Goal: Task Accomplishment & Management: Use online tool/utility

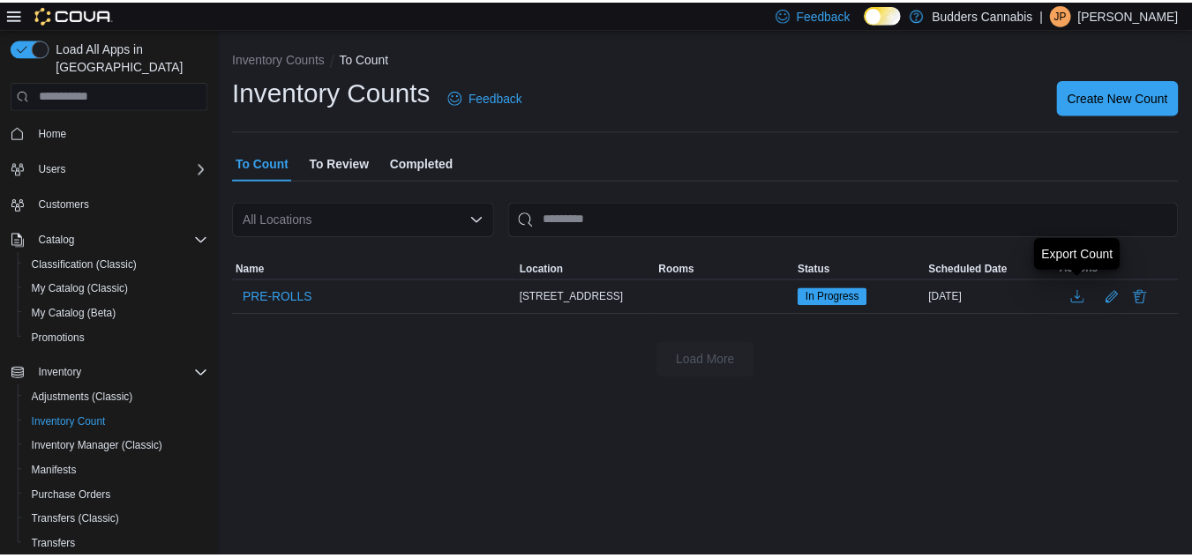
scroll to position [187, 0]
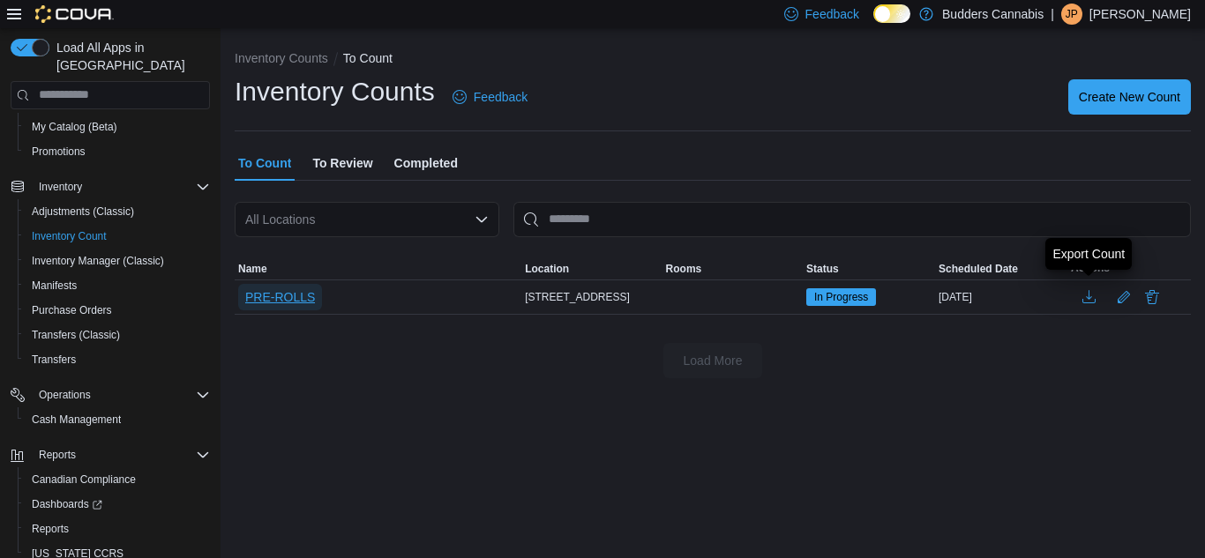
click at [278, 291] on span "PRE-ROLLS" at bounding box center [280, 297] width 70 height 18
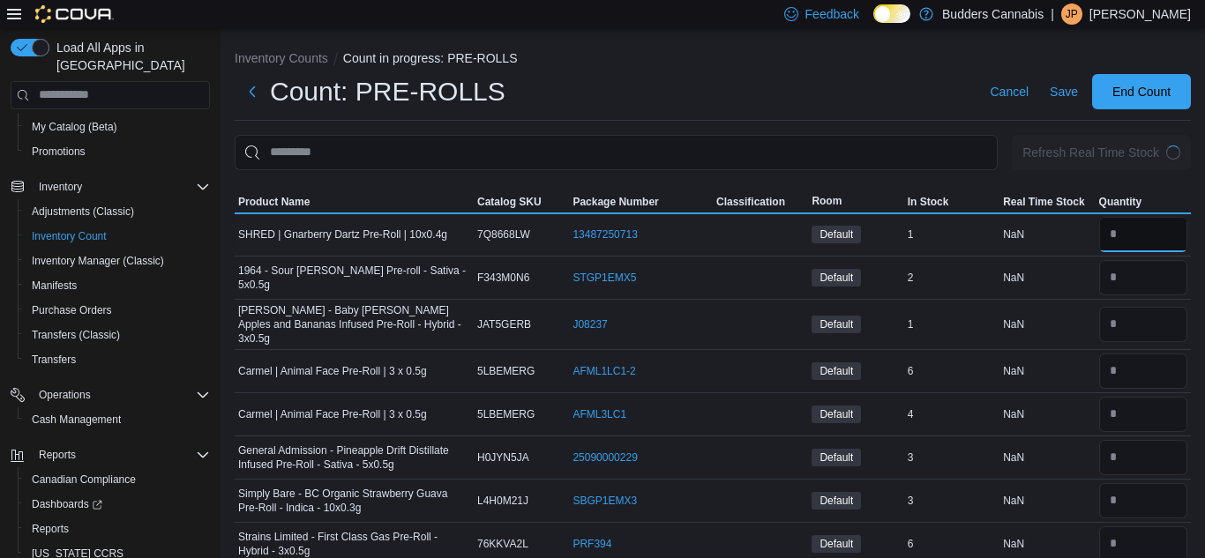
click at [1147, 238] on input "number" at bounding box center [1143, 234] width 88 height 35
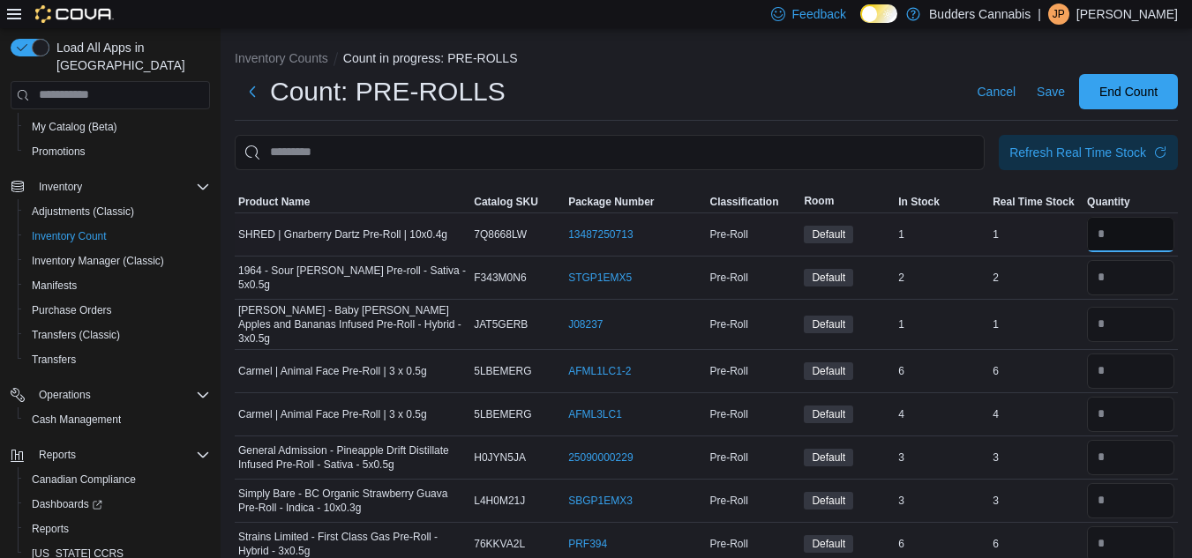
type input "*"
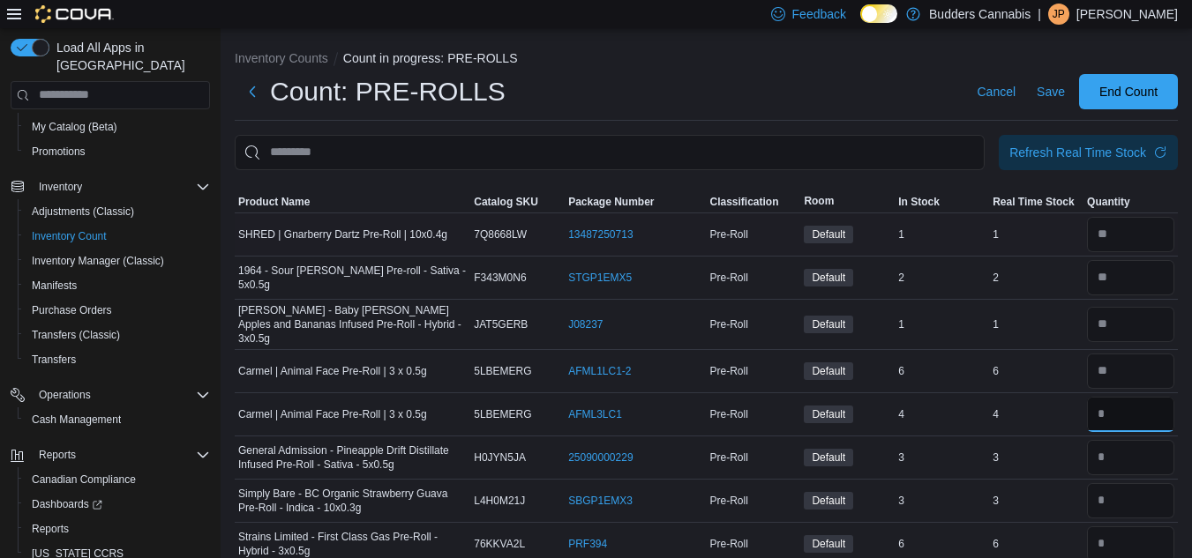
type input "*"
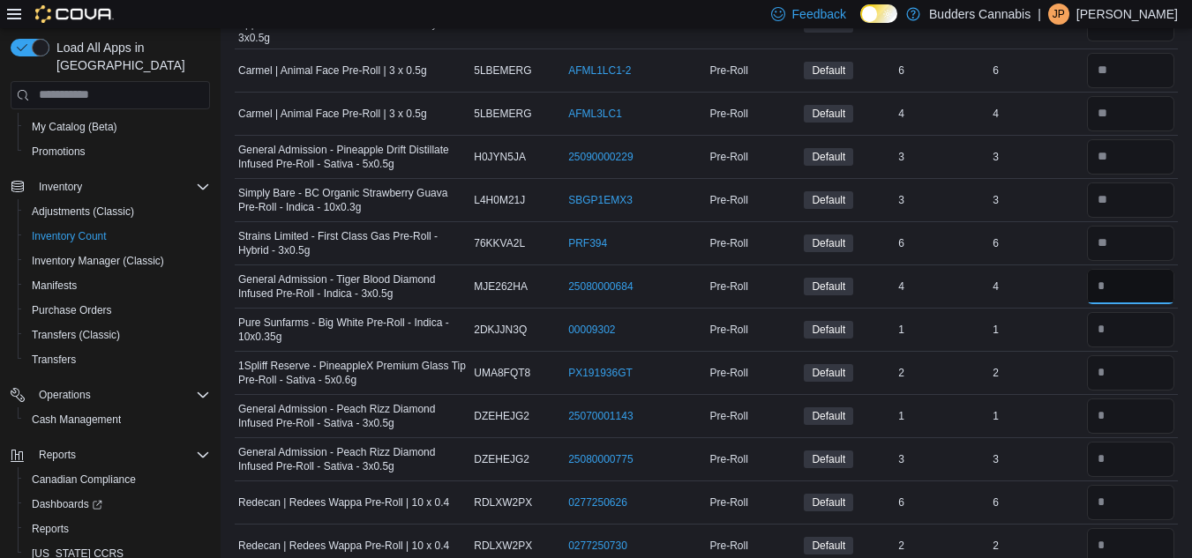
type input "*"
click at [1119, 288] on input "number" at bounding box center [1130, 286] width 87 height 35
type input "*"
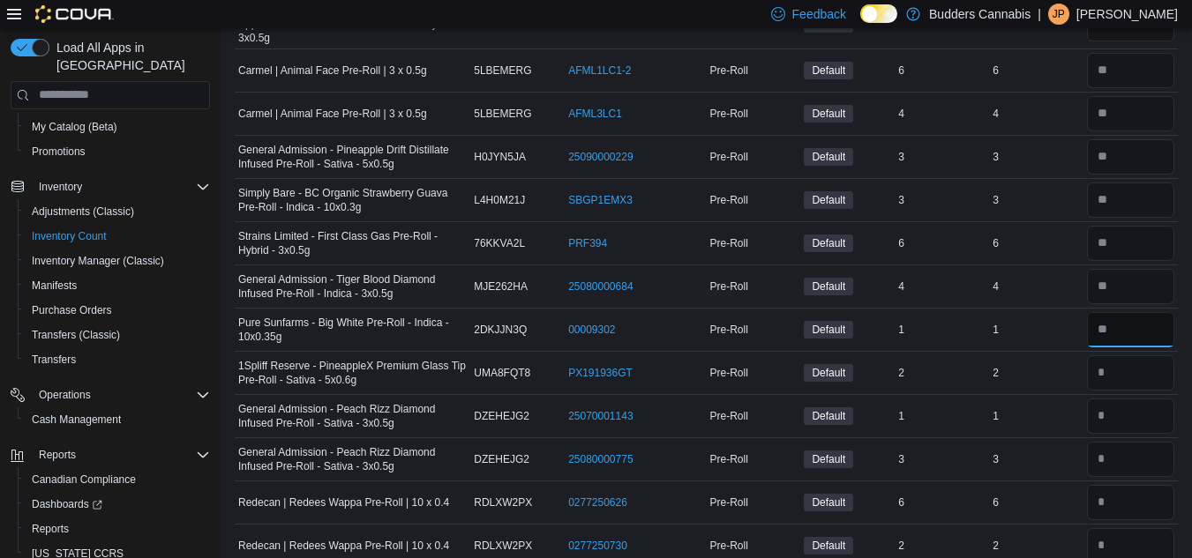
type input "*"
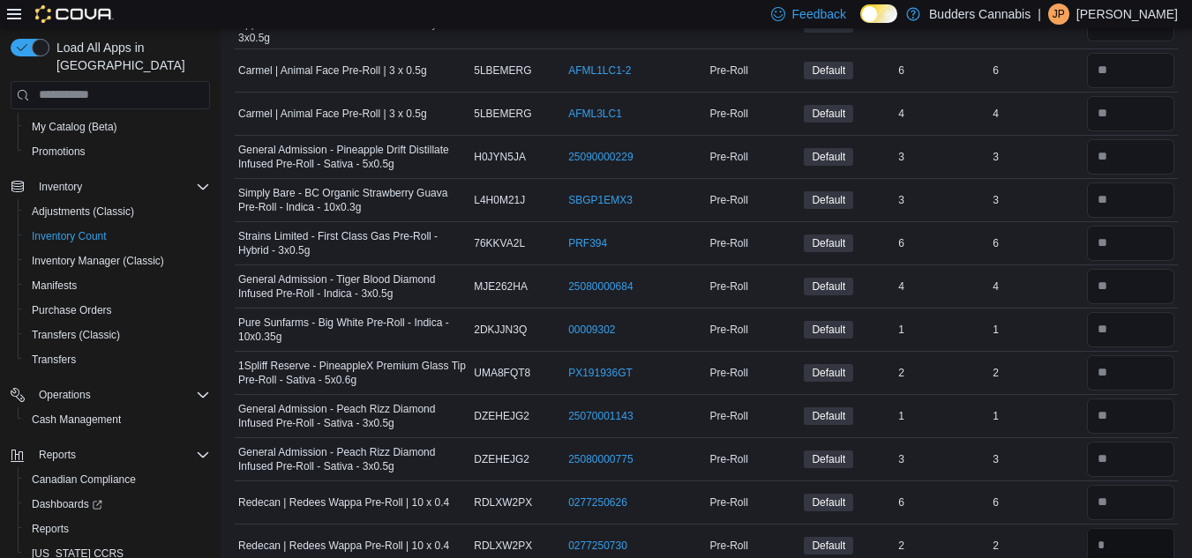
type input "*"
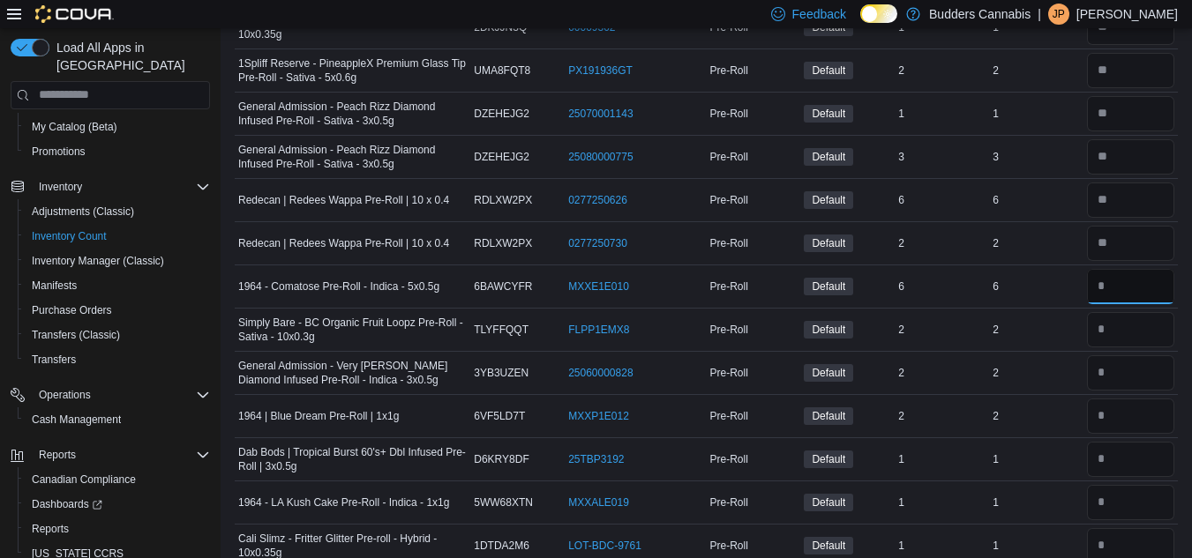
type input "*"
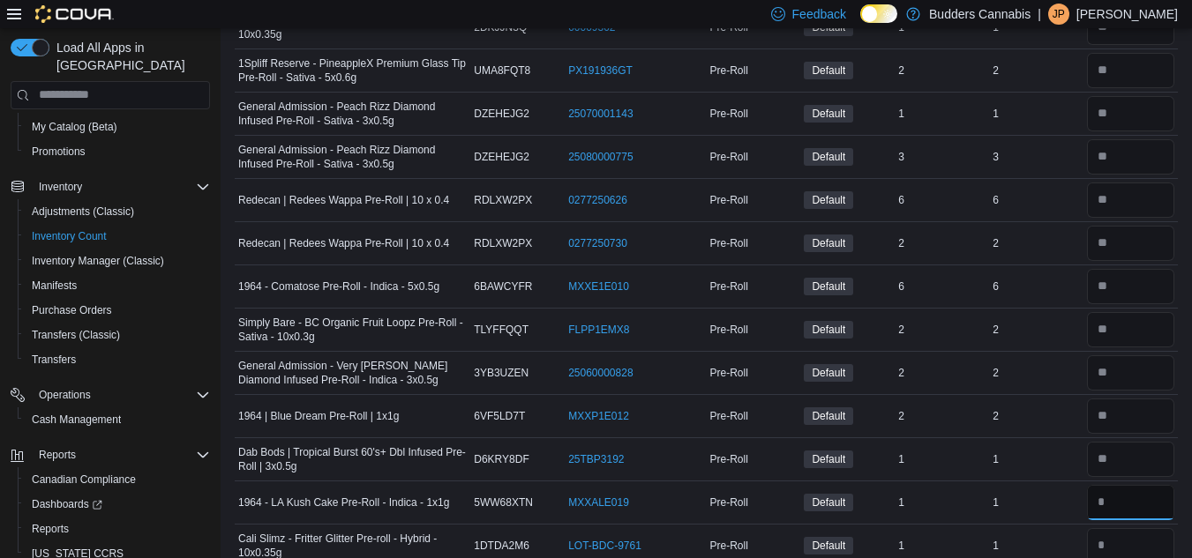
type input "*"
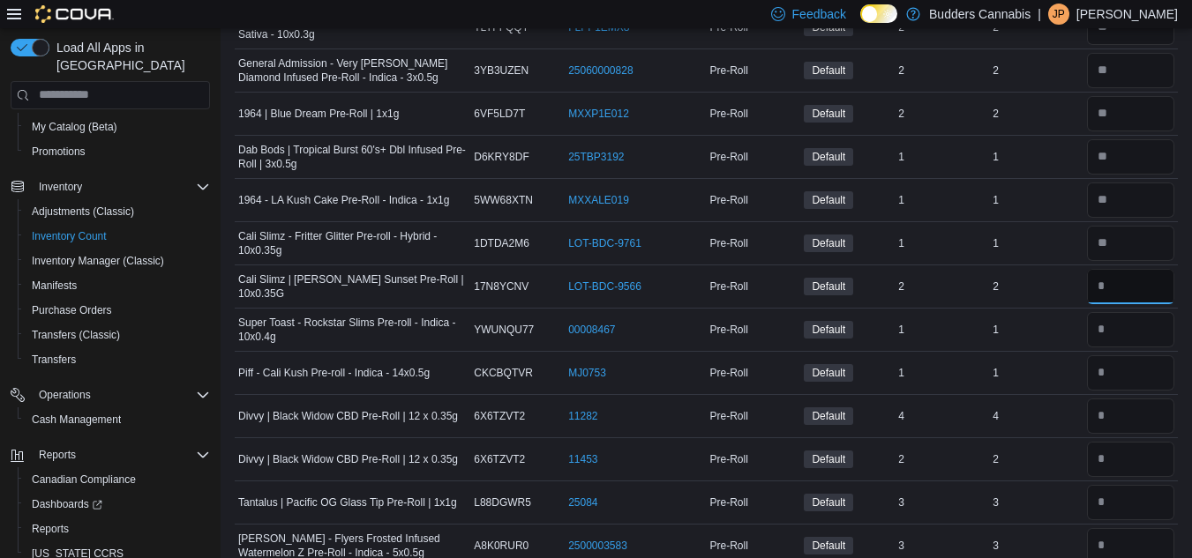
type input "*"
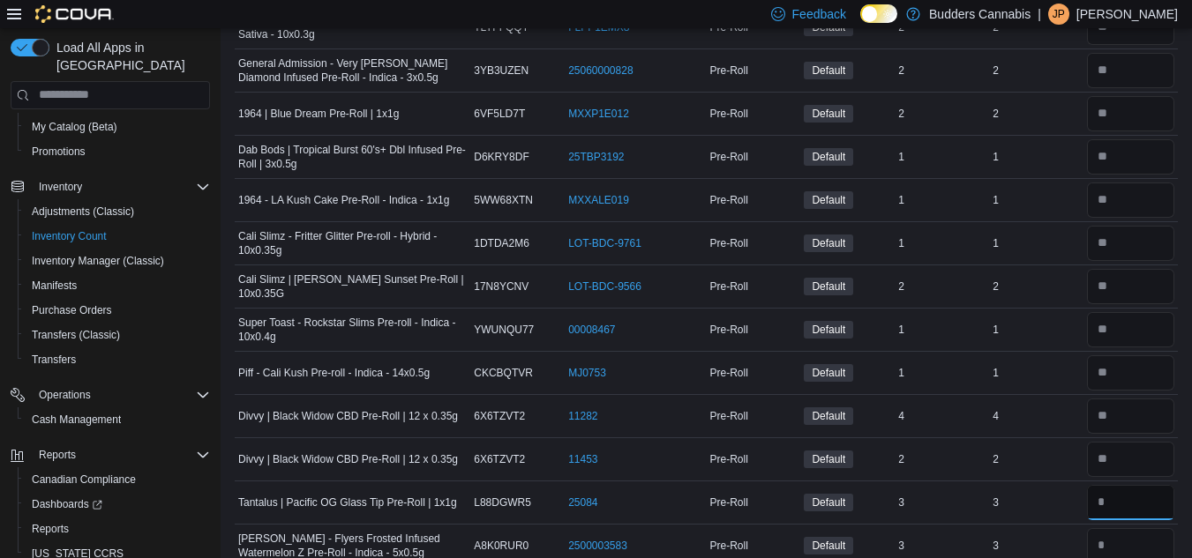
type input "*"
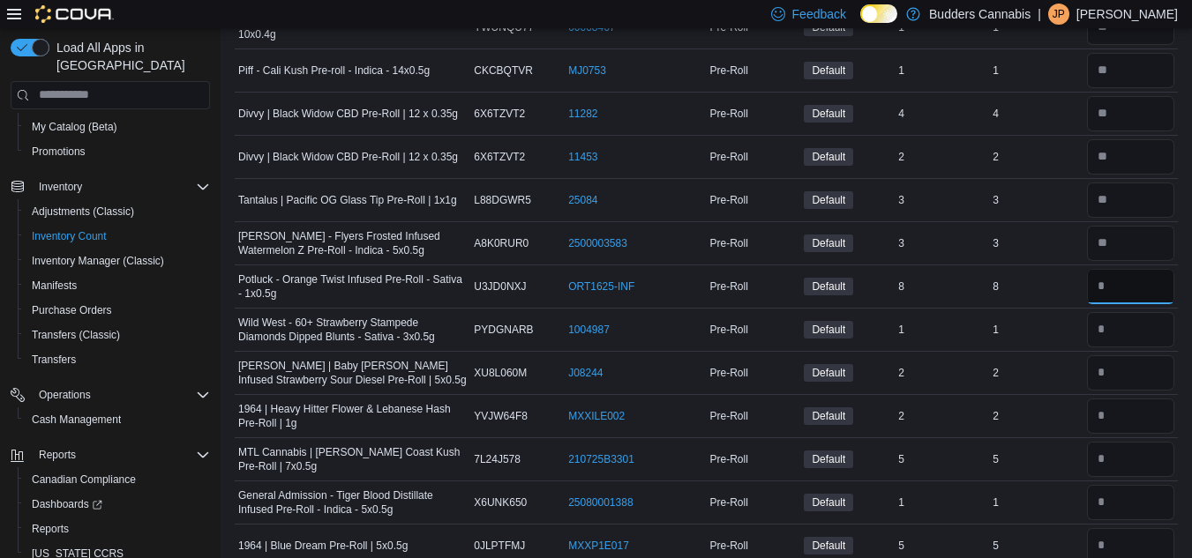
type input "*"
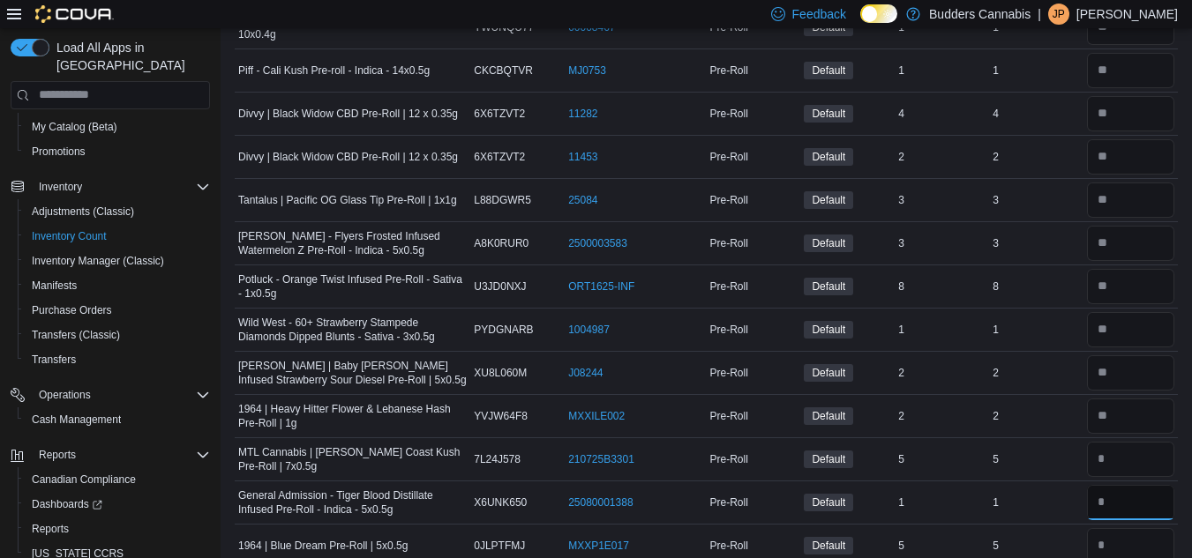
type input "*"
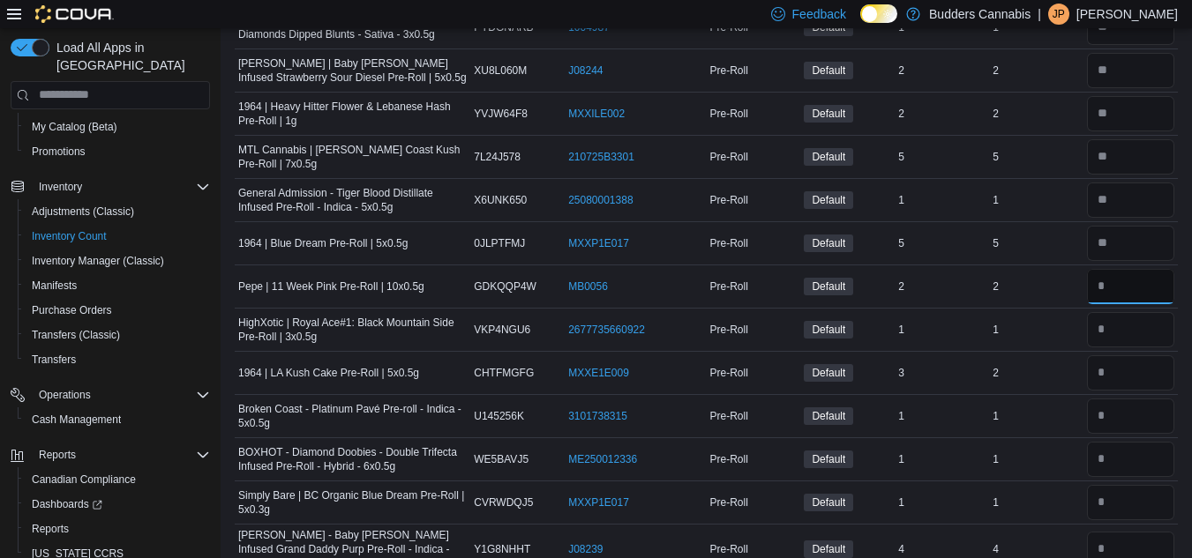
type input "*"
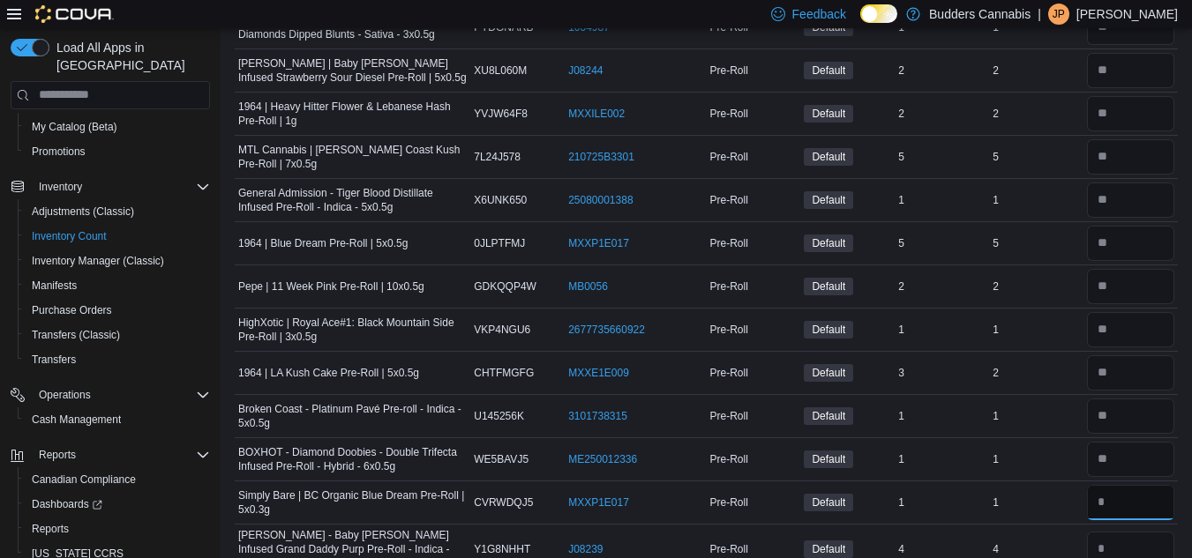
type input "*"
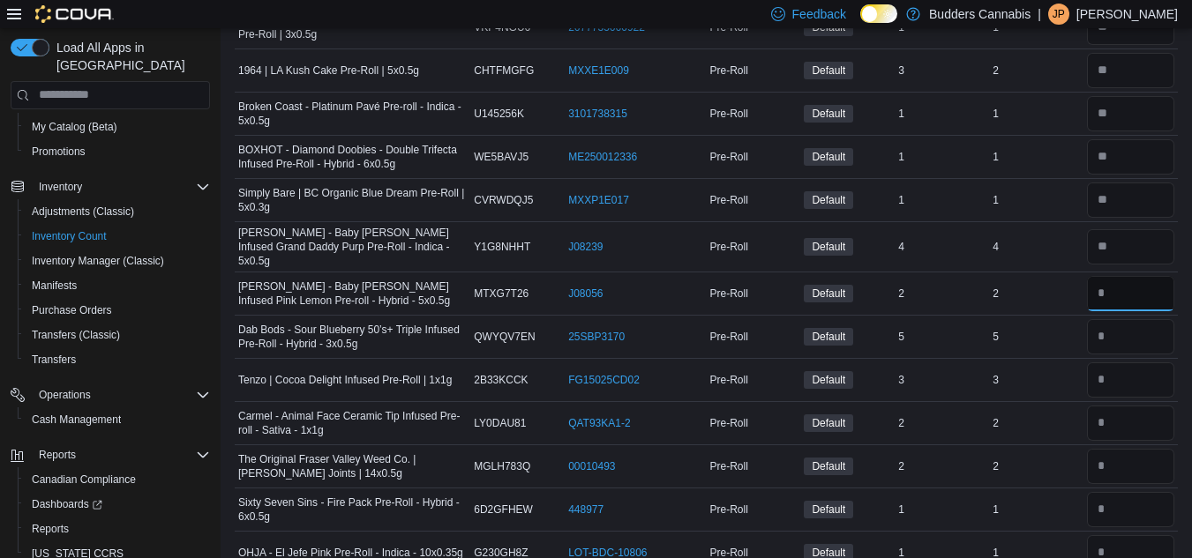
type input "*"
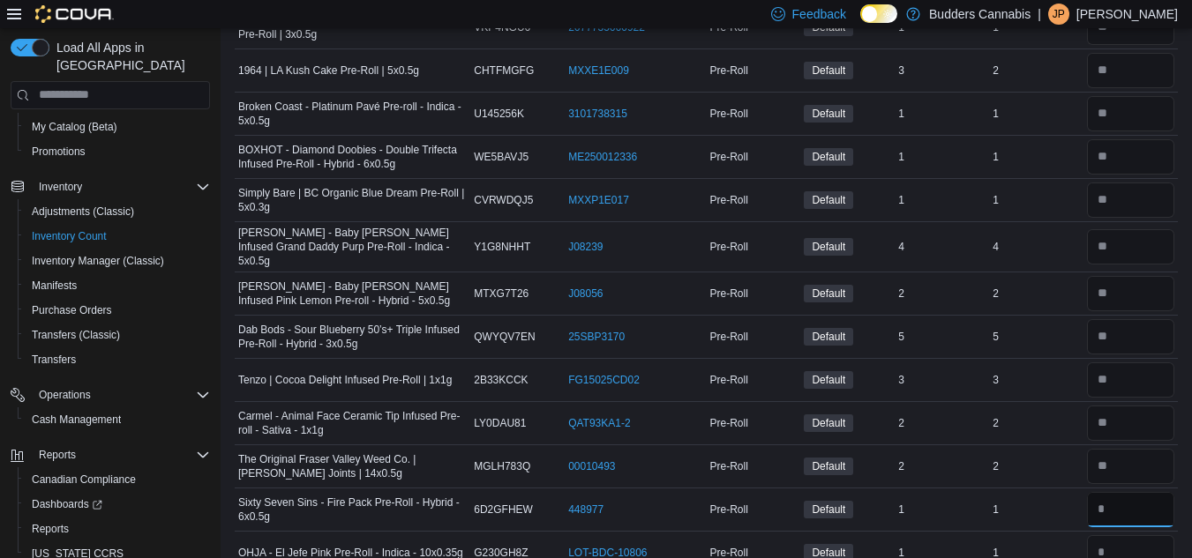
type input "*"
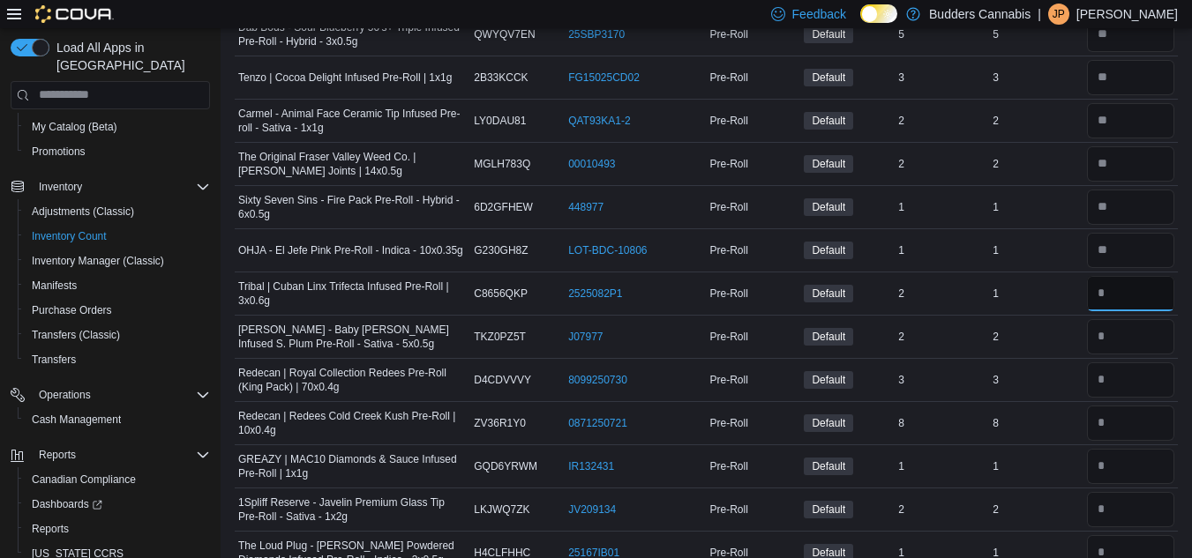
type input "*"
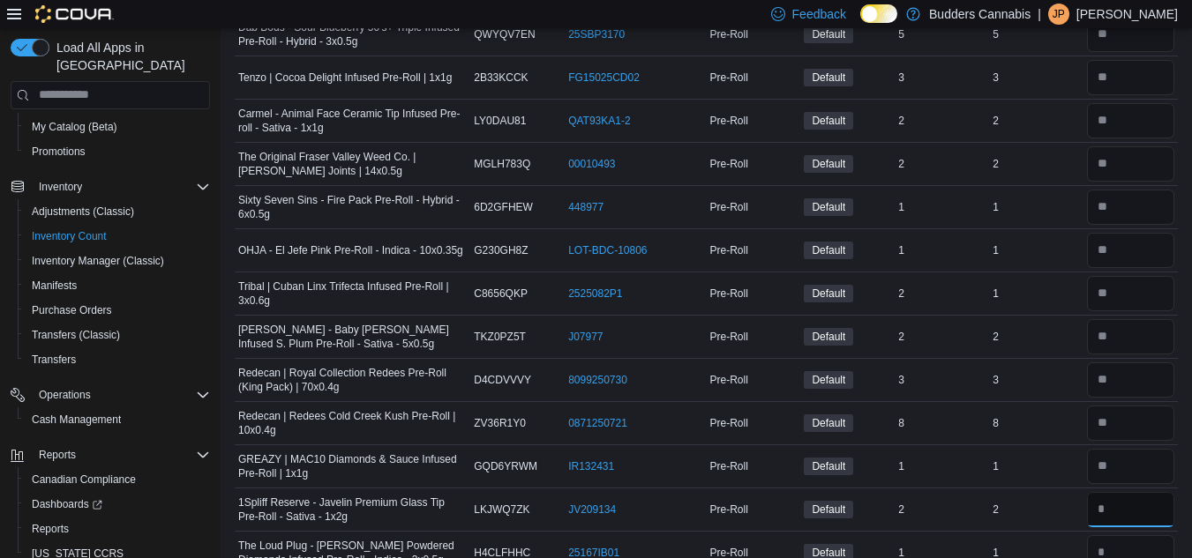
type input "*"
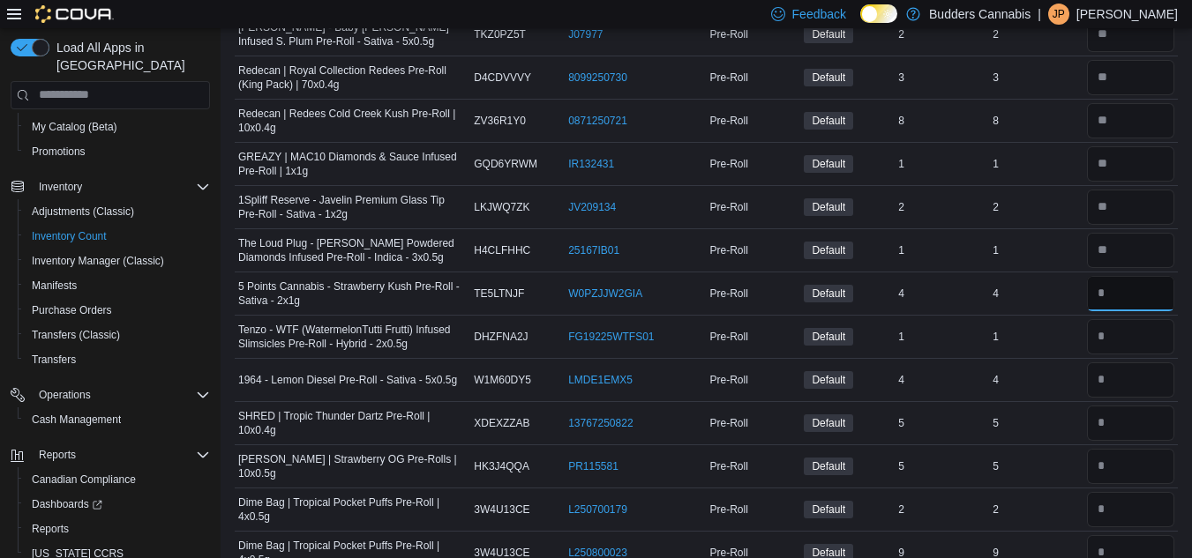
type input "*"
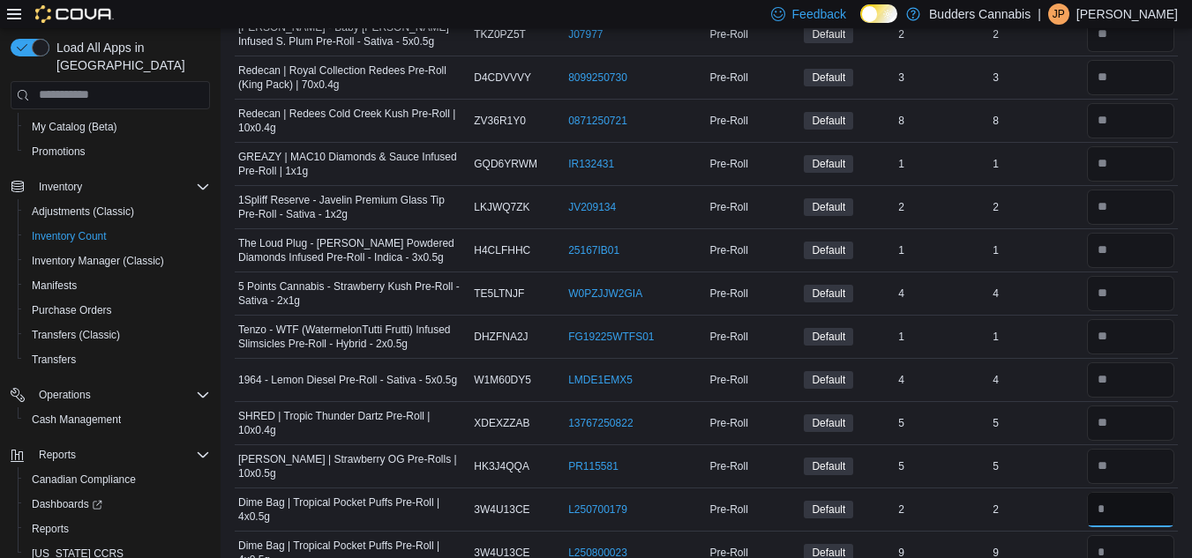
type input "*"
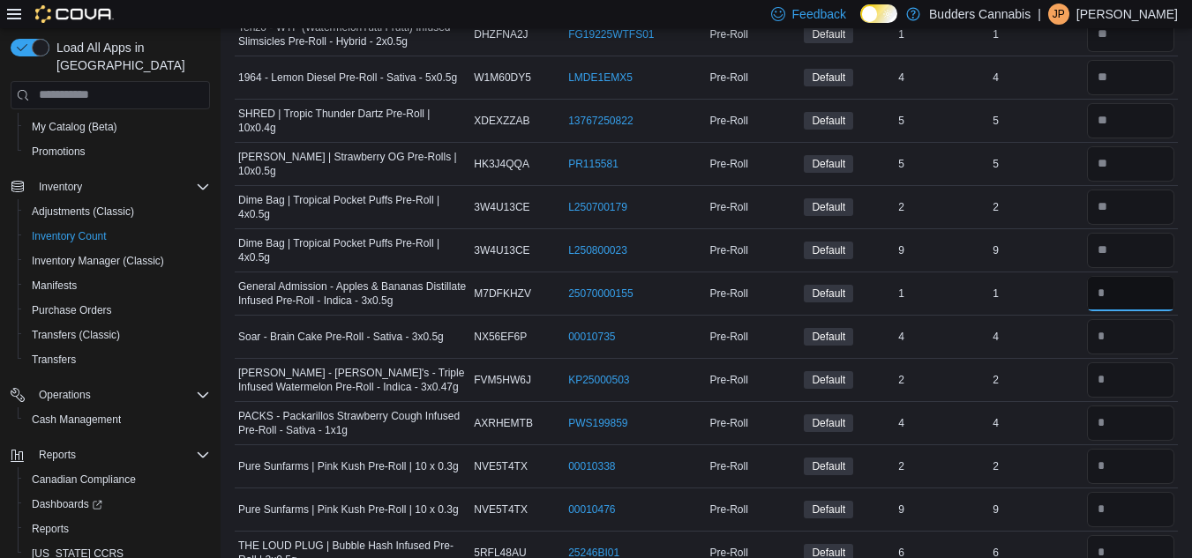
type input "*"
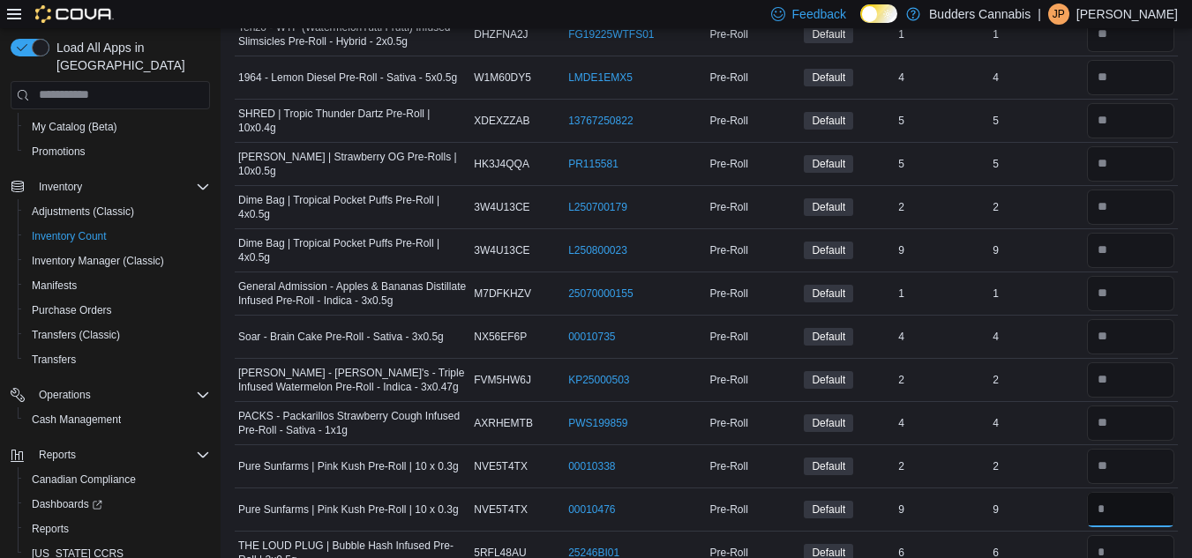
type input "*"
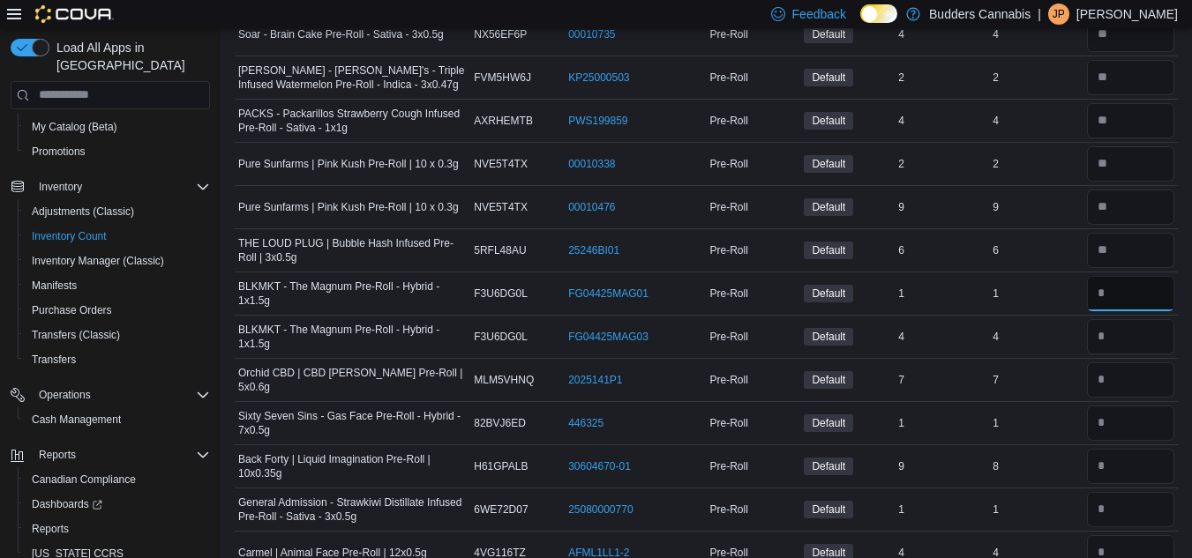
type input "*"
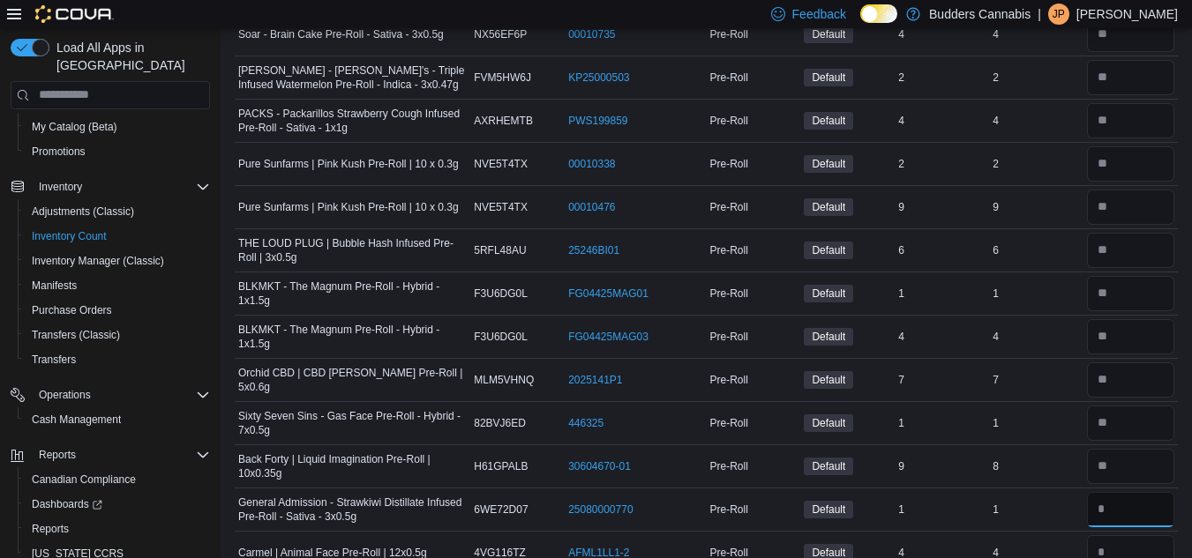
type input "*"
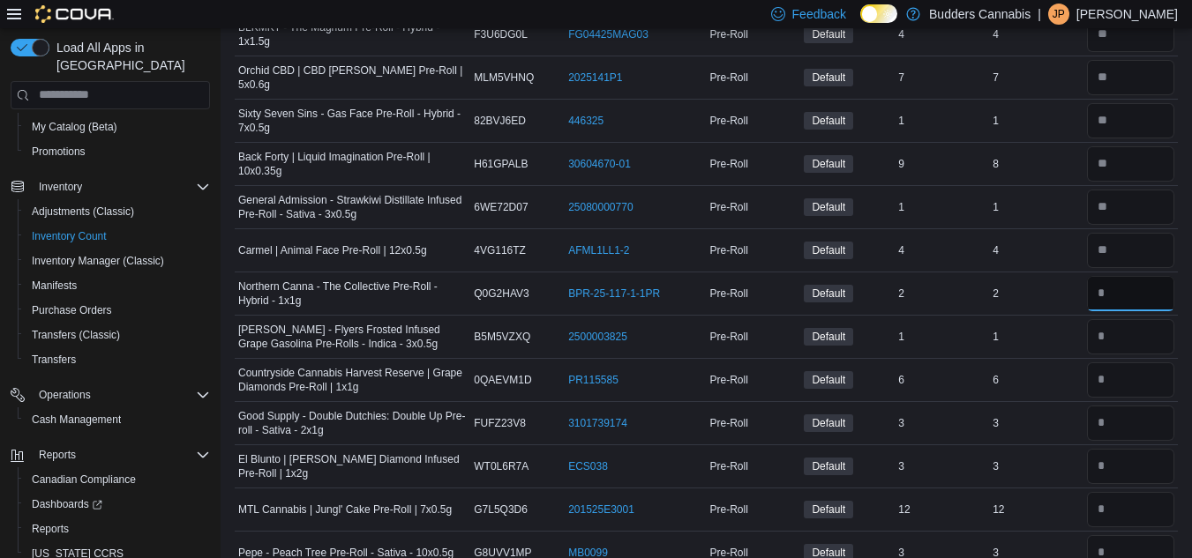
type input "*"
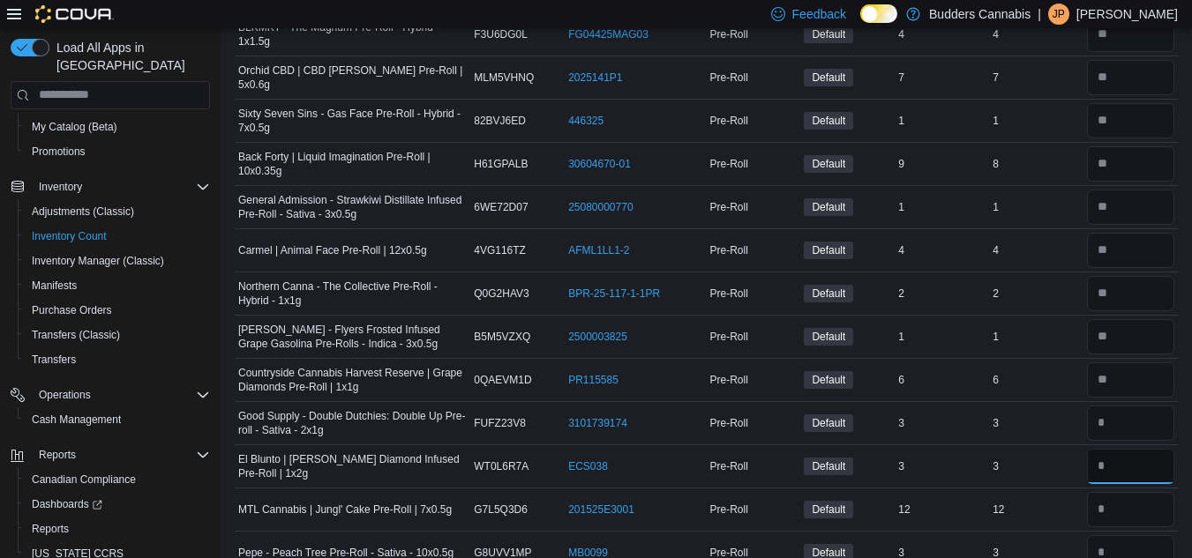
type input "*"
type input "**"
type input "*"
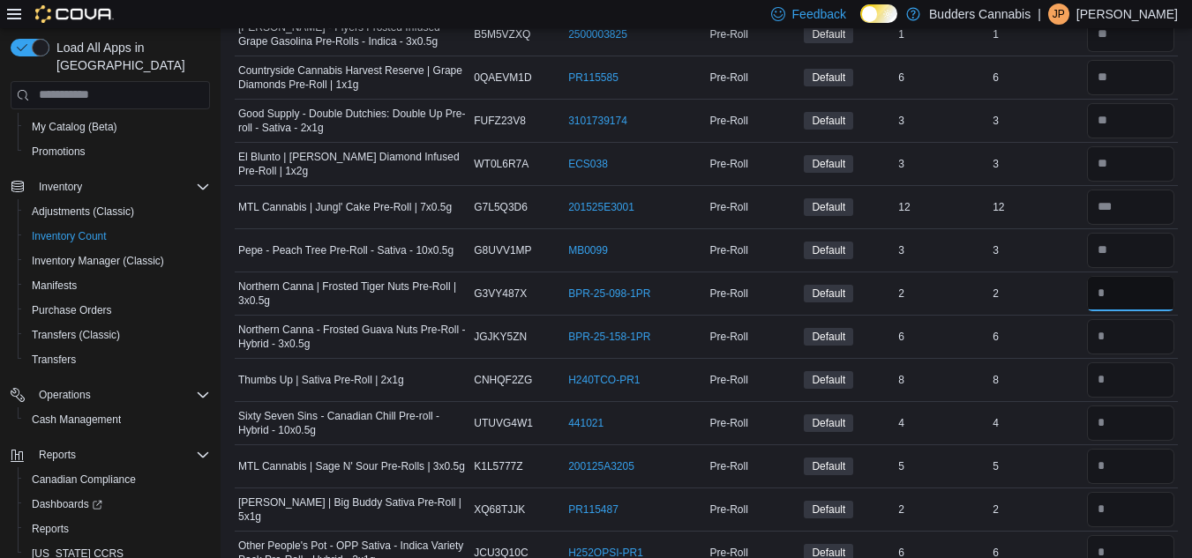
type input "*"
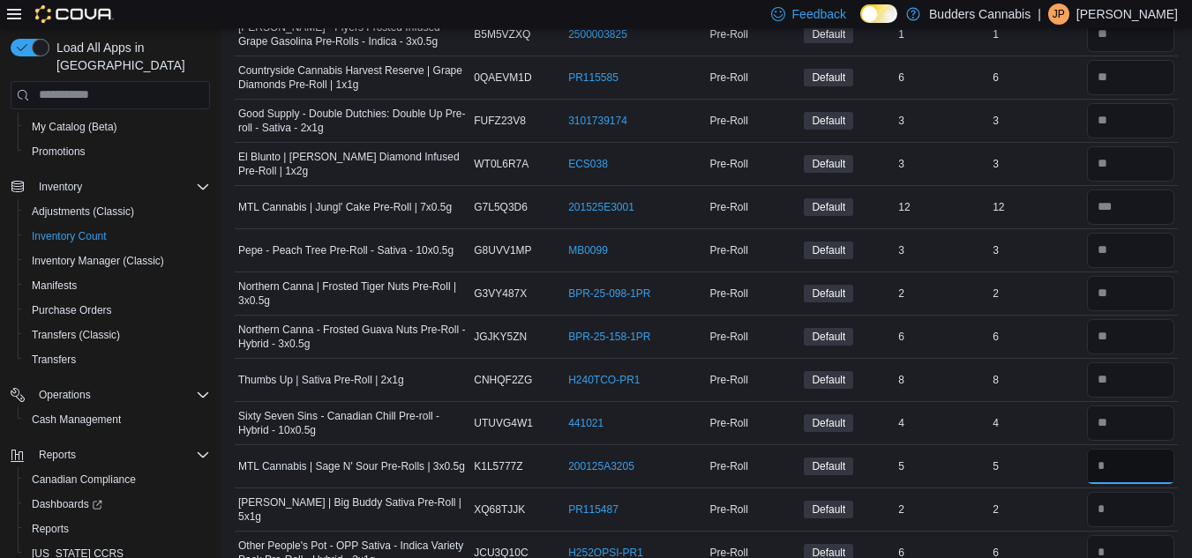
type input "*"
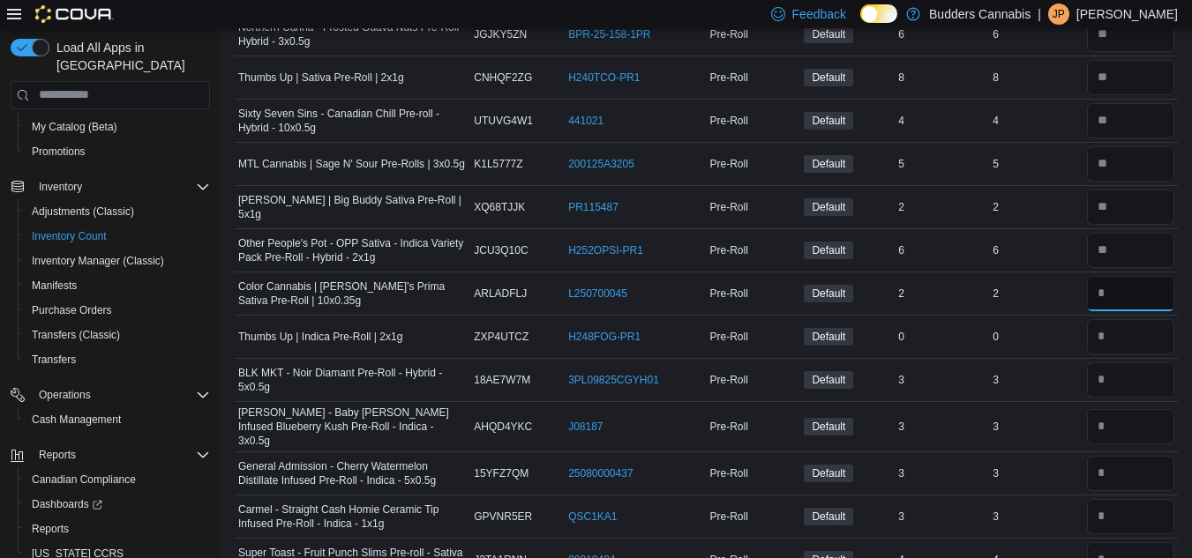
type input "*"
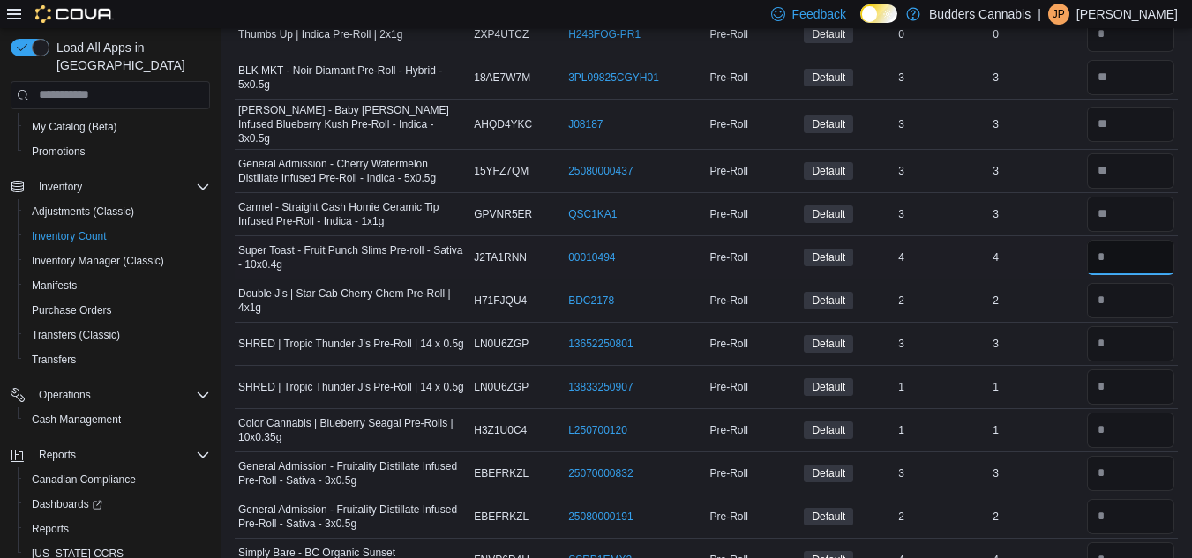
click at [1118, 245] on input "number" at bounding box center [1130, 257] width 87 height 35
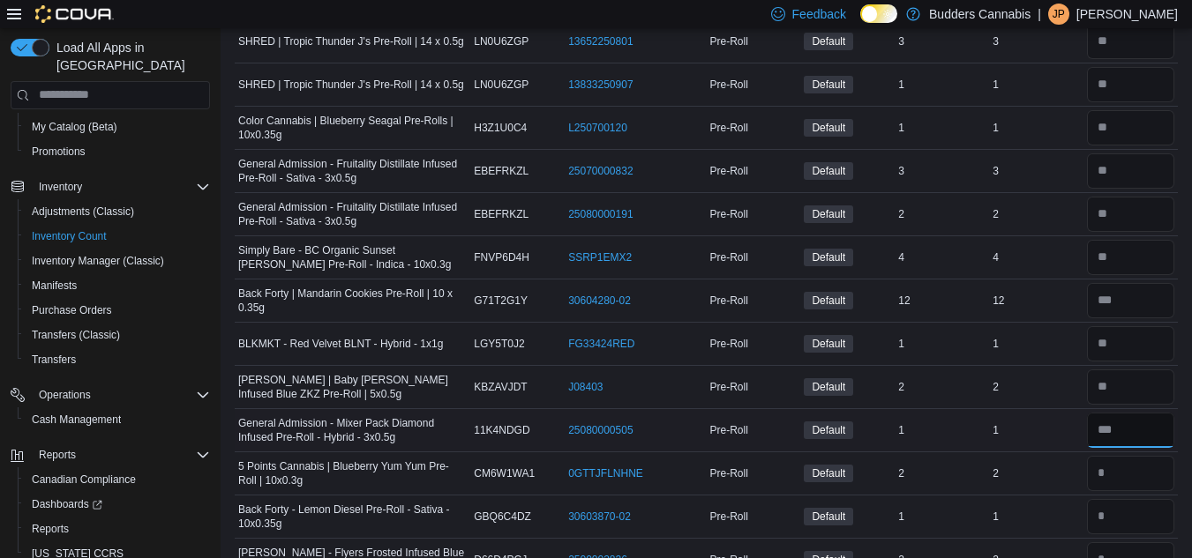
click at [1131, 413] on input "number" at bounding box center [1130, 430] width 87 height 35
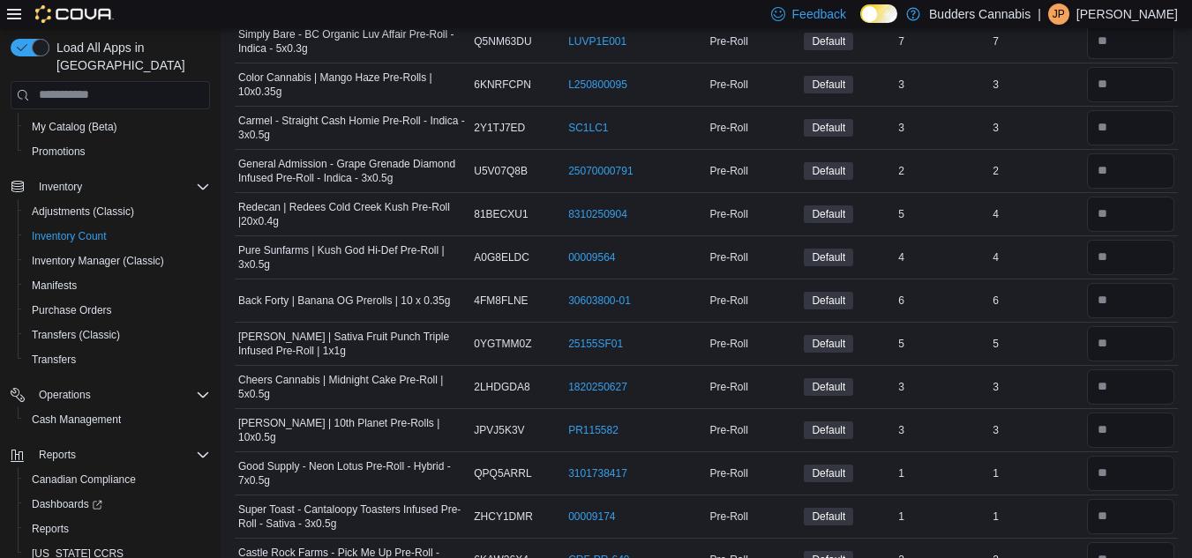
scroll to position [6654, 0]
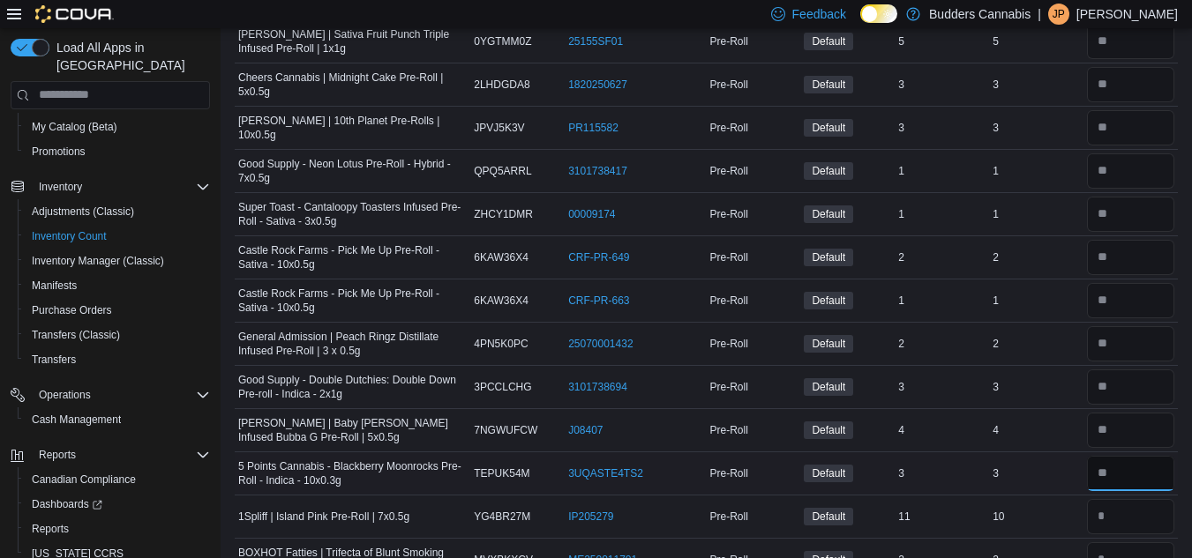
click at [1137, 456] on input "number" at bounding box center [1130, 473] width 87 height 35
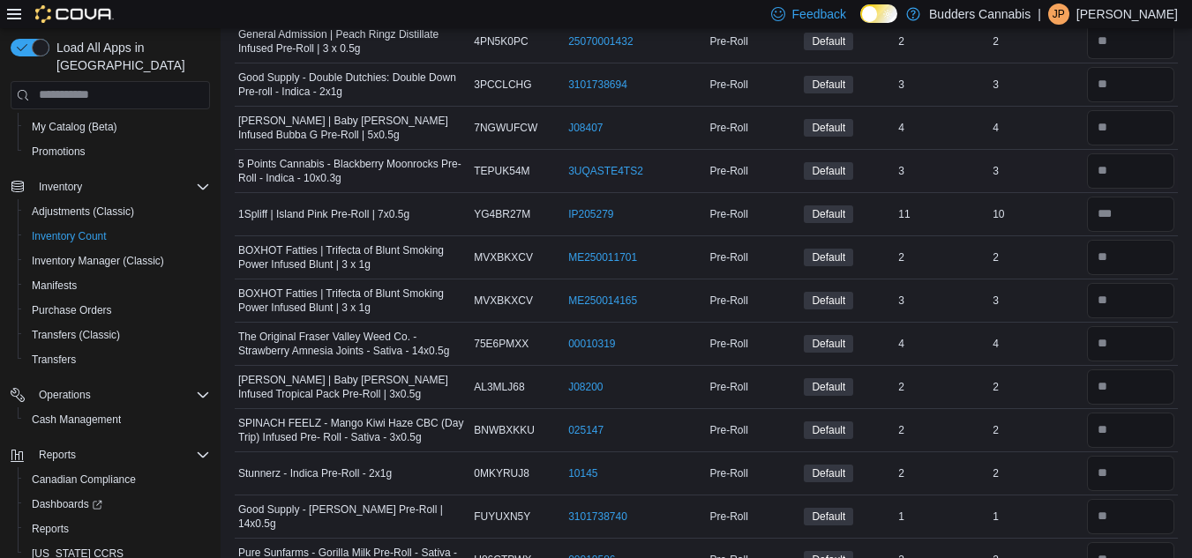
scroll to position [7260, 0]
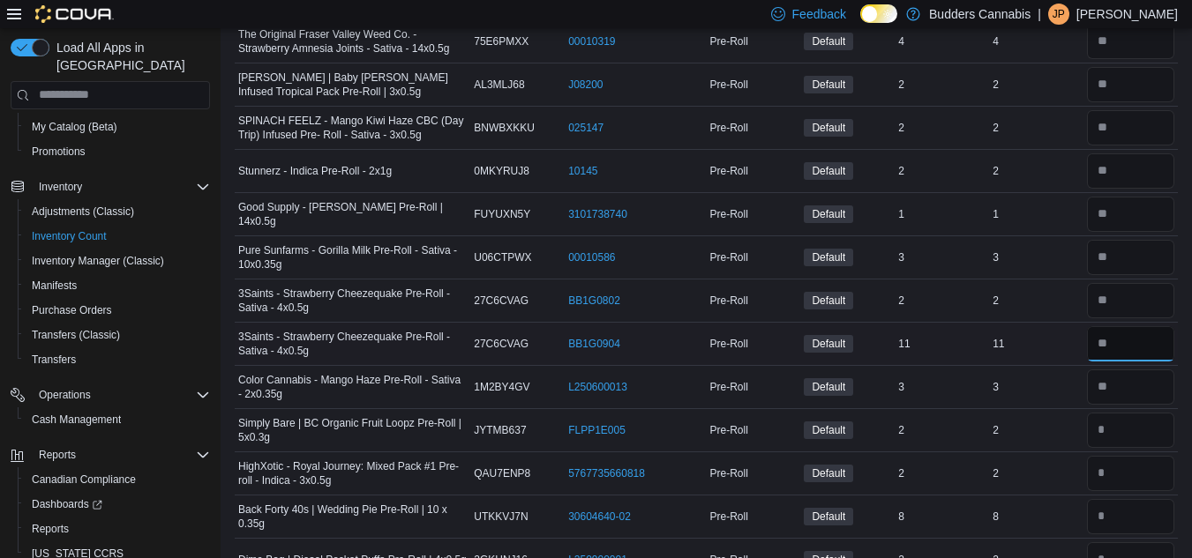
click at [1121, 326] on input "number" at bounding box center [1130, 343] width 87 height 35
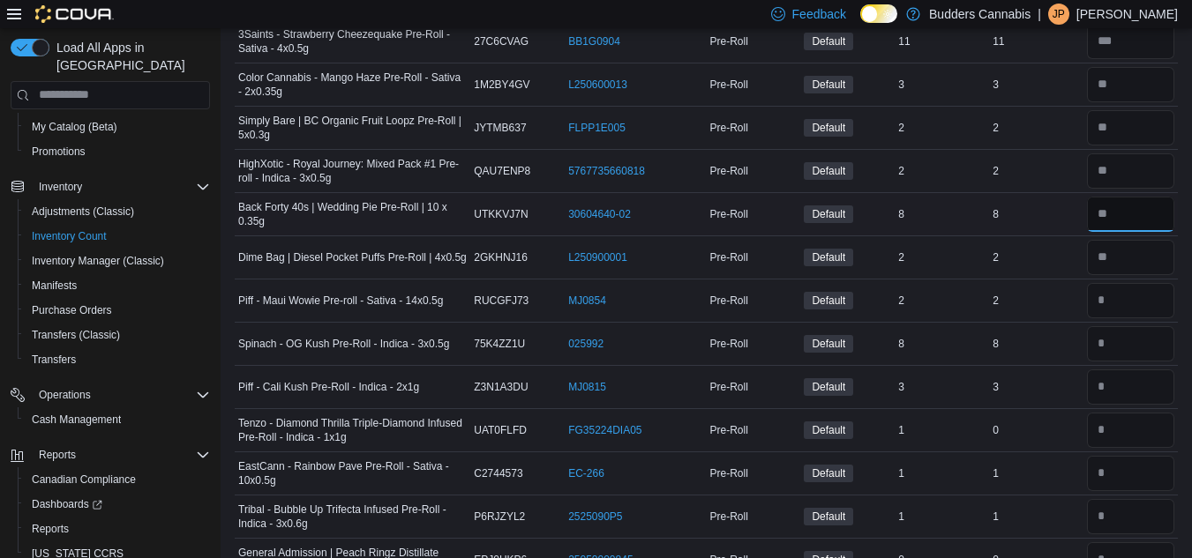
click at [1126, 201] on input "number" at bounding box center [1130, 214] width 87 height 35
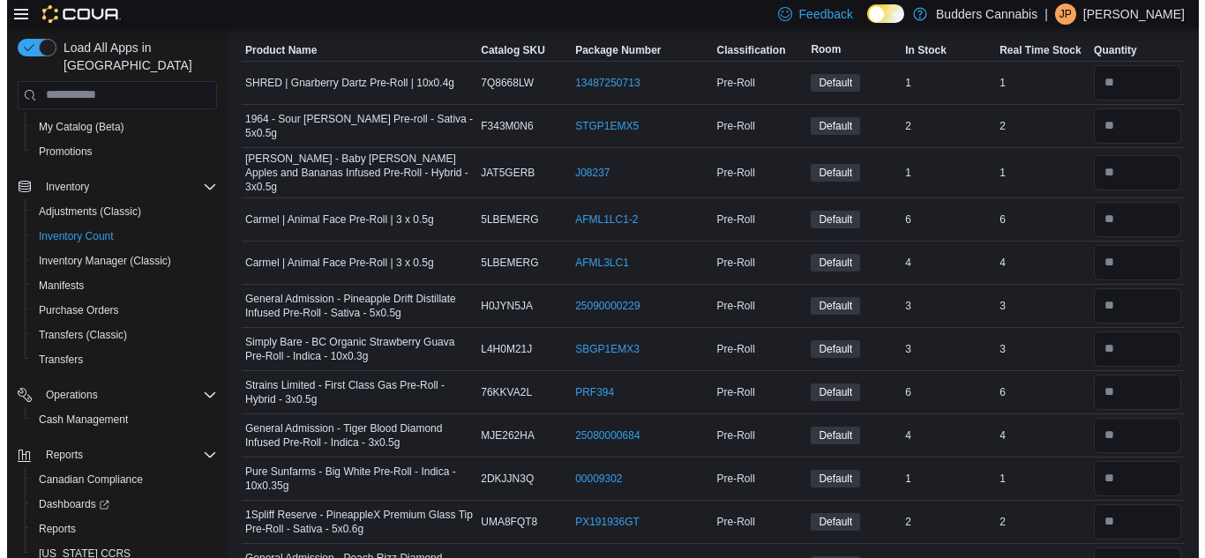
scroll to position [0, 0]
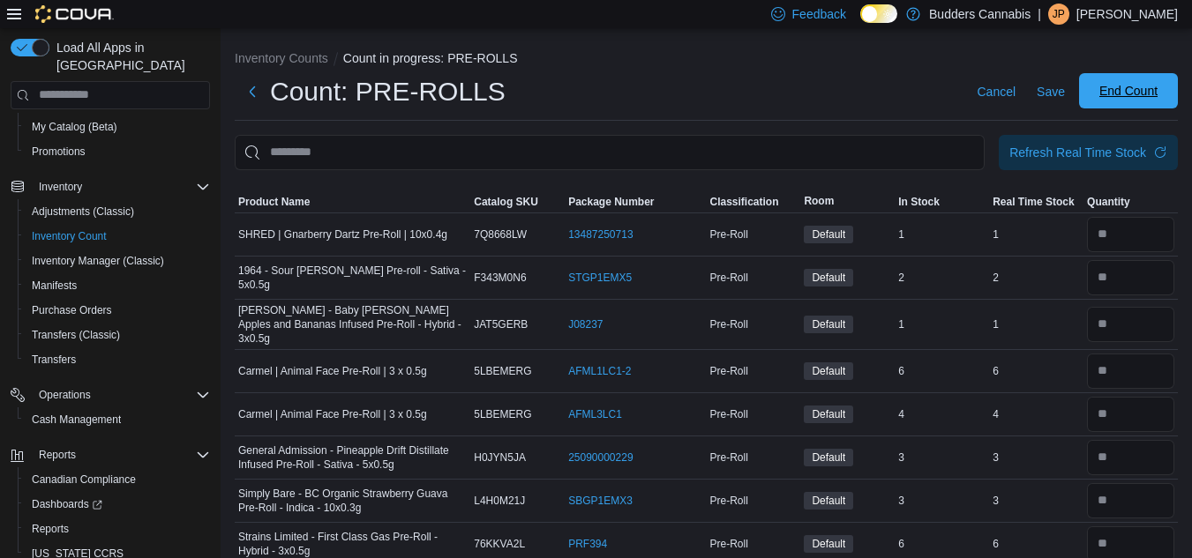
click at [1129, 84] on span "End Count" at bounding box center [1128, 91] width 58 height 18
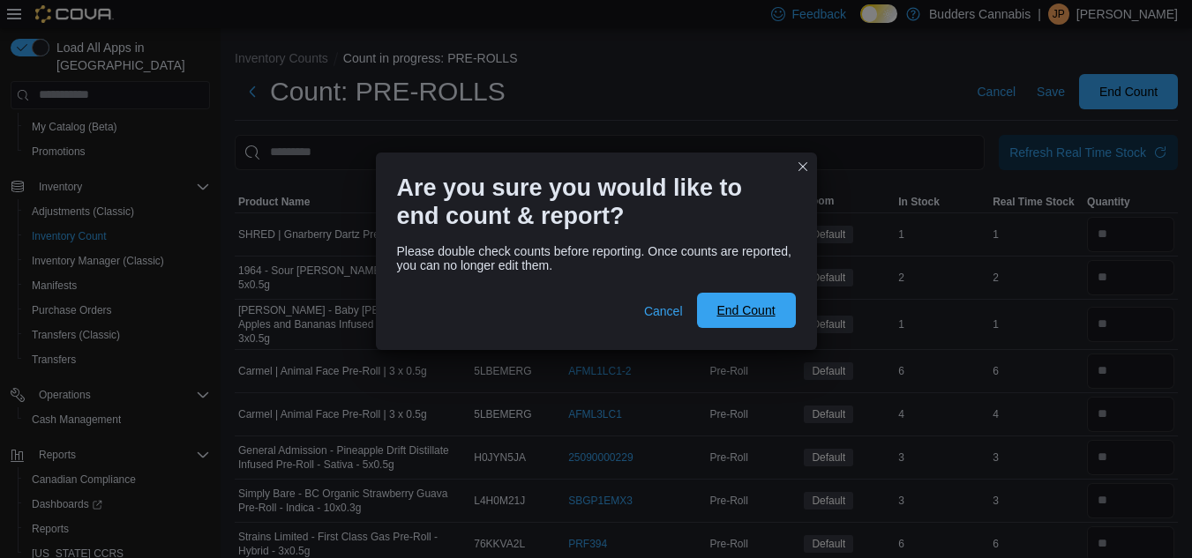
click at [755, 312] on span "End Count" at bounding box center [745, 311] width 58 height 18
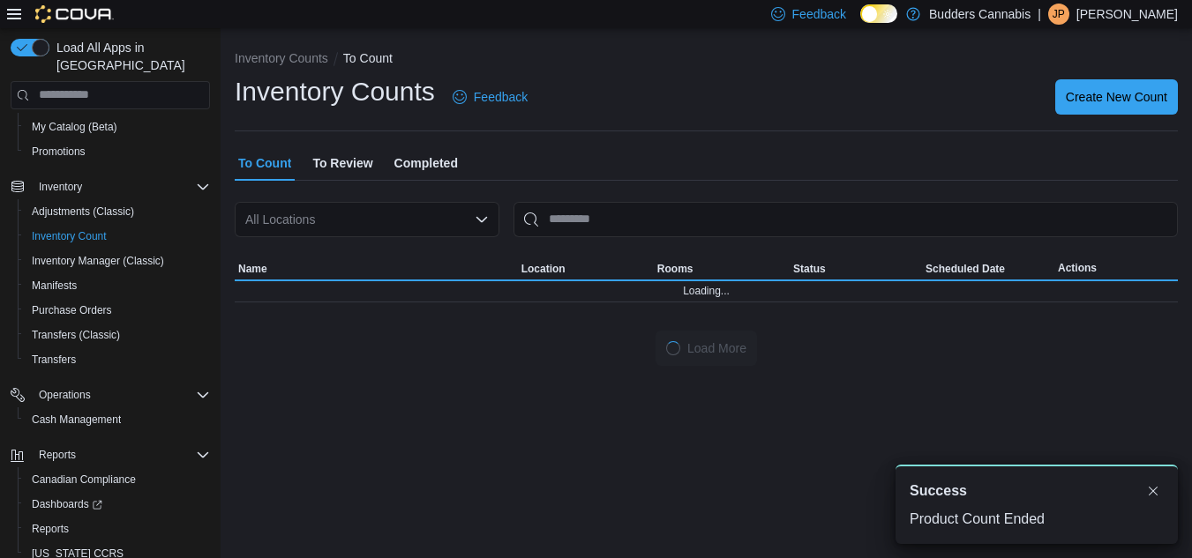
click at [731, 310] on div at bounding box center [706, 317] width 943 height 28
